Goal: Task Accomplishment & Management: Manage account settings

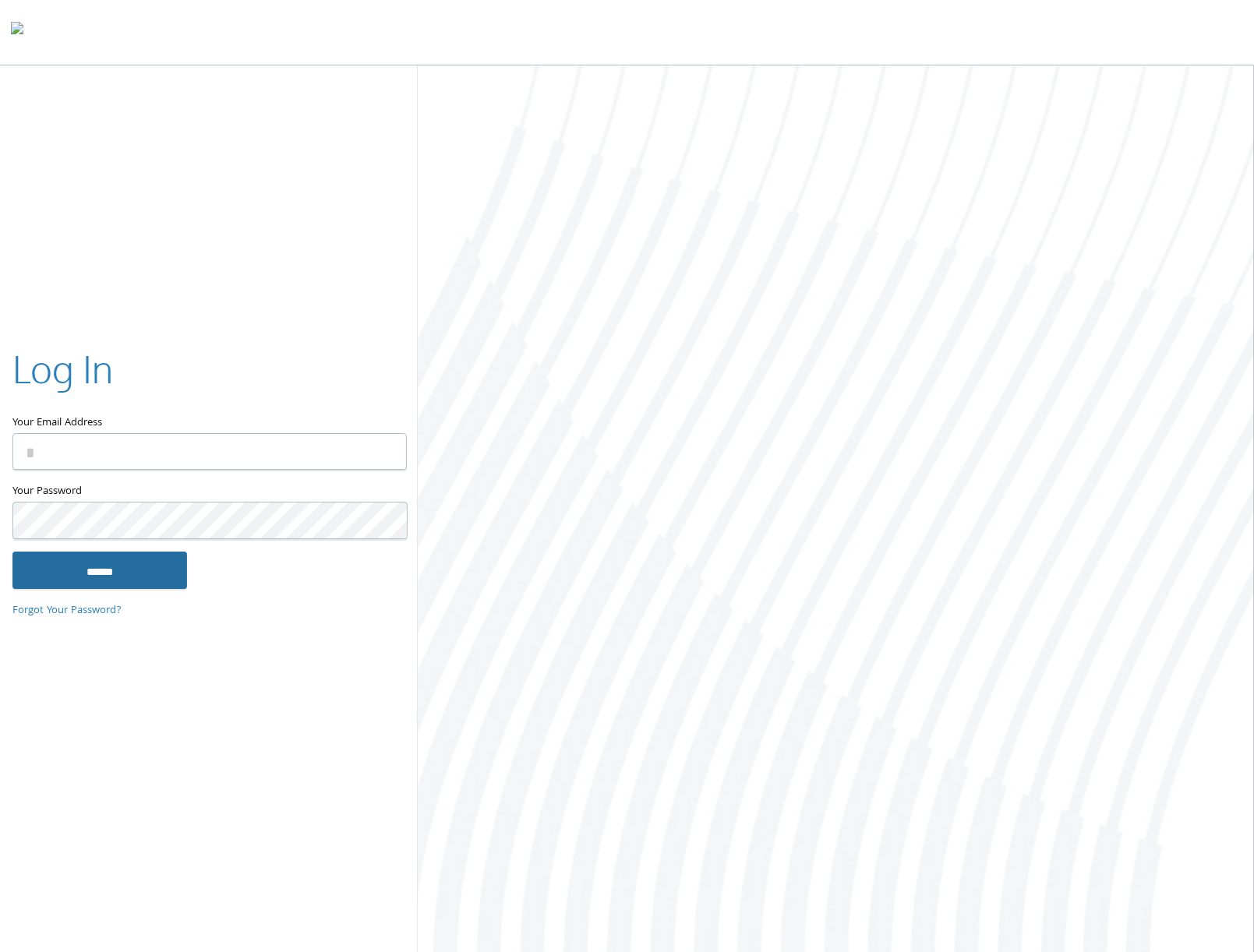
type input "**********"
click at [135, 575] on input "******" at bounding box center [99, 570] width 175 height 38
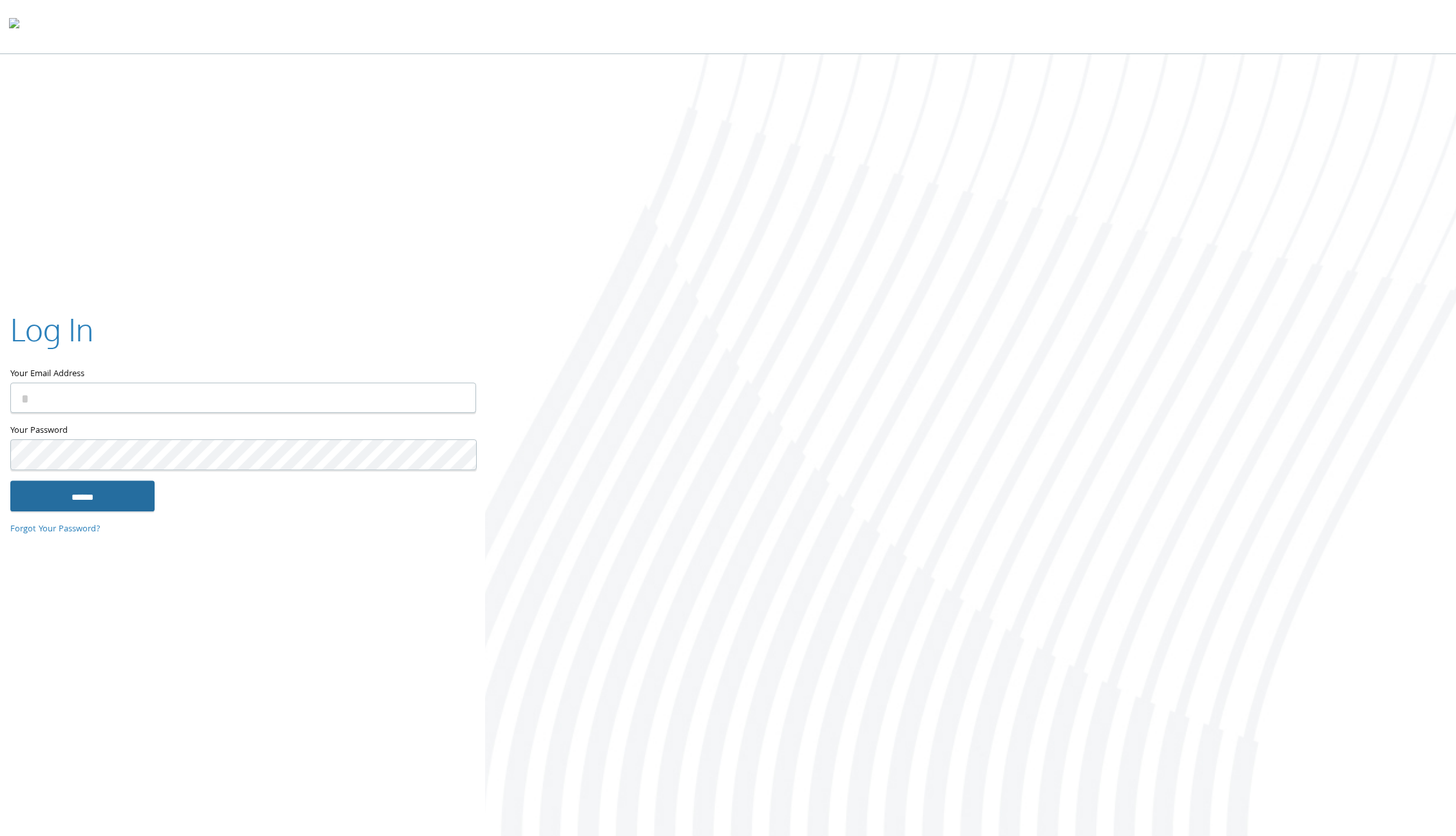
type input "**********"
click at [134, 495] on input "******" at bounding box center [82, 496] width 145 height 31
